Goal: Task Accomplishment & Management: Manage account settings

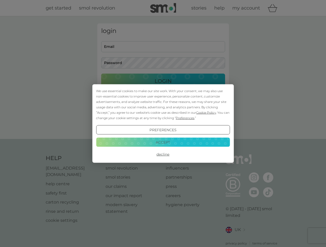
click at [206, 113] on span "Cookie Policy" at bounding box center [206, 113] width 20 height 4
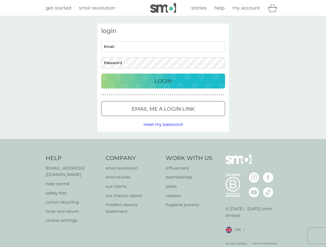
click at [184, 118] on div "login Email Password Login ● ● ● ● ● ● ● ● ● ● ● ● ● ● ● ● ● ● ● ● ● ● ● ● ● ● …" at bounding box center [162, 77] width 131 height 109
click at [163, 130] on div "login Email Password Login ● ● ● ● ● ● ● ● ● ● ● ● ● ● ● ● ● ● ● ● ● ● ● ● ● ● …" at bounding box center [162, 77] width 131 height 109
click at [163, 155] on div "Help [EMAIL_ADDRESS][DOMAIN_NAME] help centre safety first carton recycling rin…" at bounding box center [163, 201] width 235 height 92
click at [163, 142] on div "Help [EMAIL_ADDRESS][DOMAIN_NAME] help centre safety first carton recycling rin…" at bounding box center [163, 200] width 326 height 122
